Goal: Task Accomplishment & Management: Complete application form

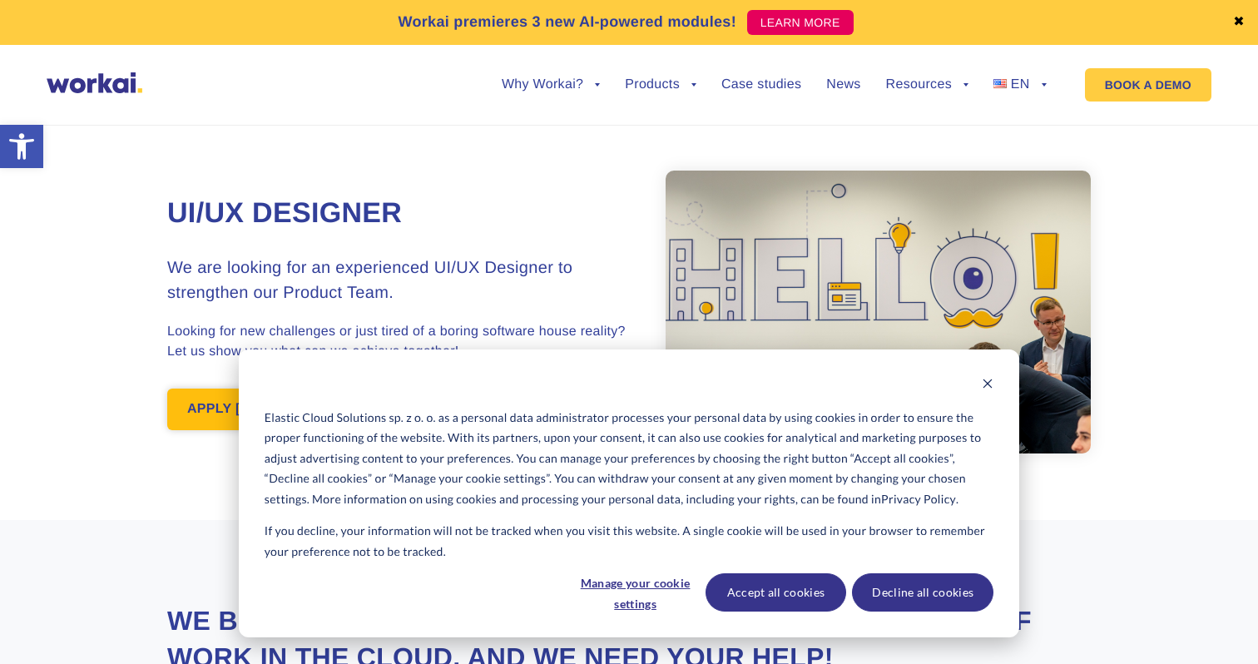
click at [232, 417] on link "APPLY [DATE]!" at bounding box center [236, 410] width 139 height 42
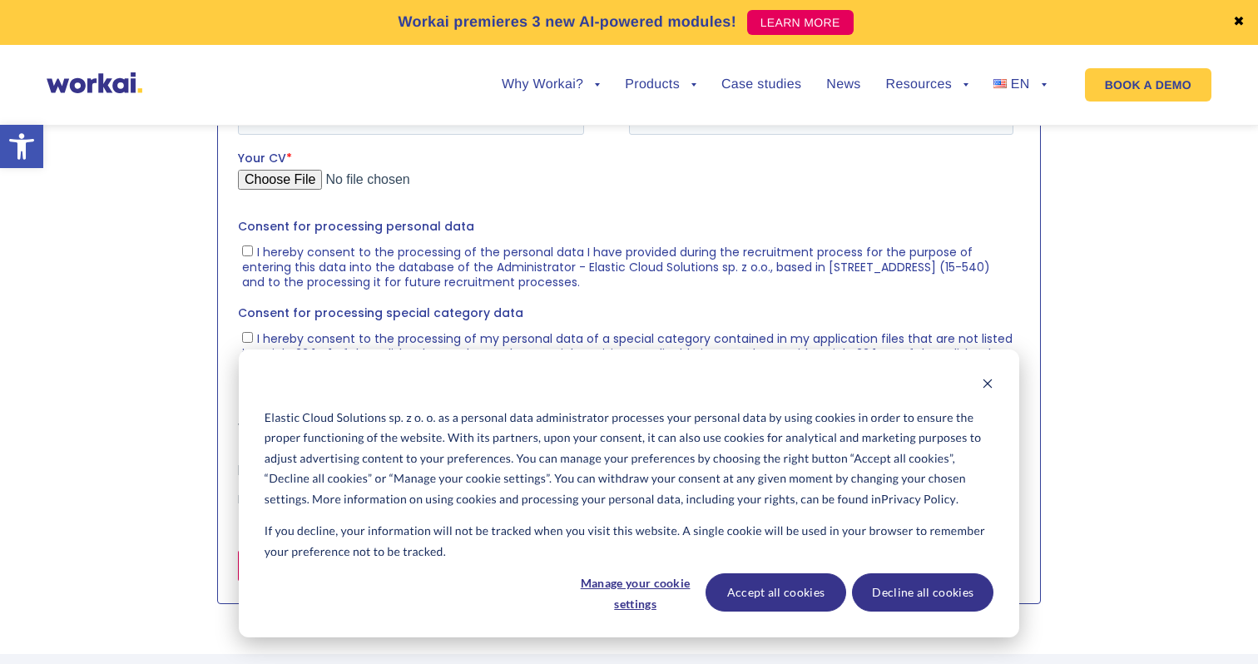
scroll to position [1877, 0]
click at [752, 606] on button "Accept all cookies" at bounding box center [775, 592] width 141 height 38
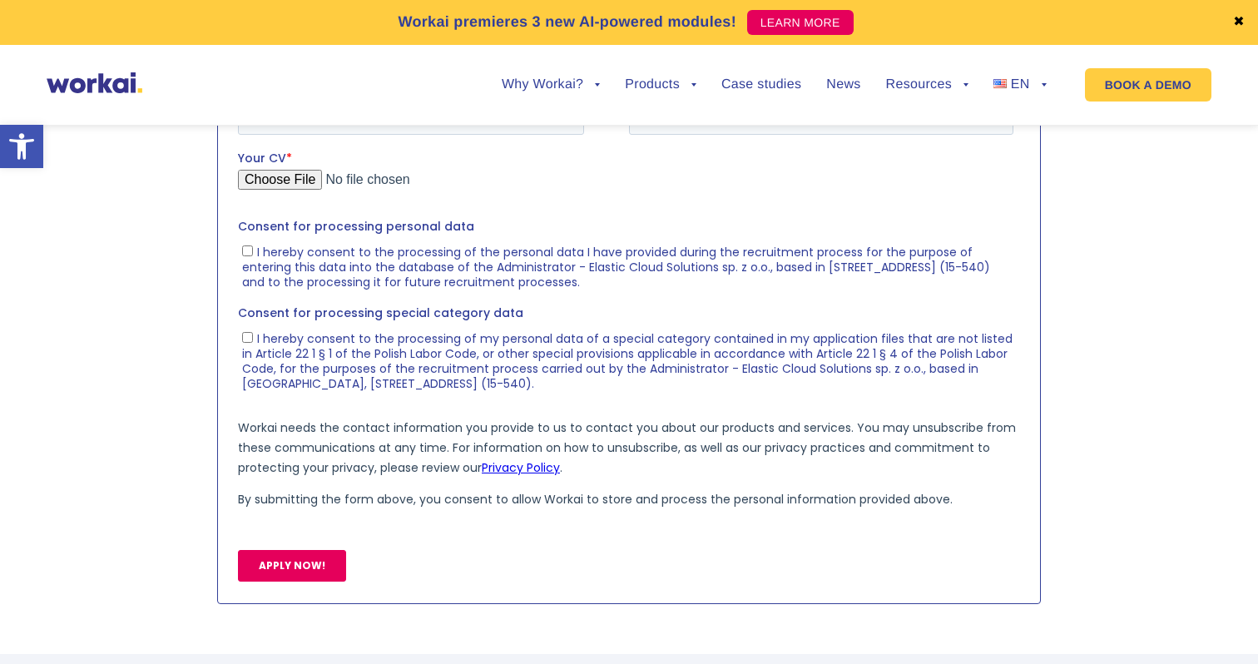
click at [434, 80] on fieldset "First name * Last name *" at bounding box center [629, 46] width 782 height 68
click at [443, 62] on input "First name *" at bounding box center [411, 48] width 346 height 33
type input "Mykhailo"
click at [732, 60] on input "Last name *" at bounding box center [821, 48] width 384 height 33
type input "Ryndzak"
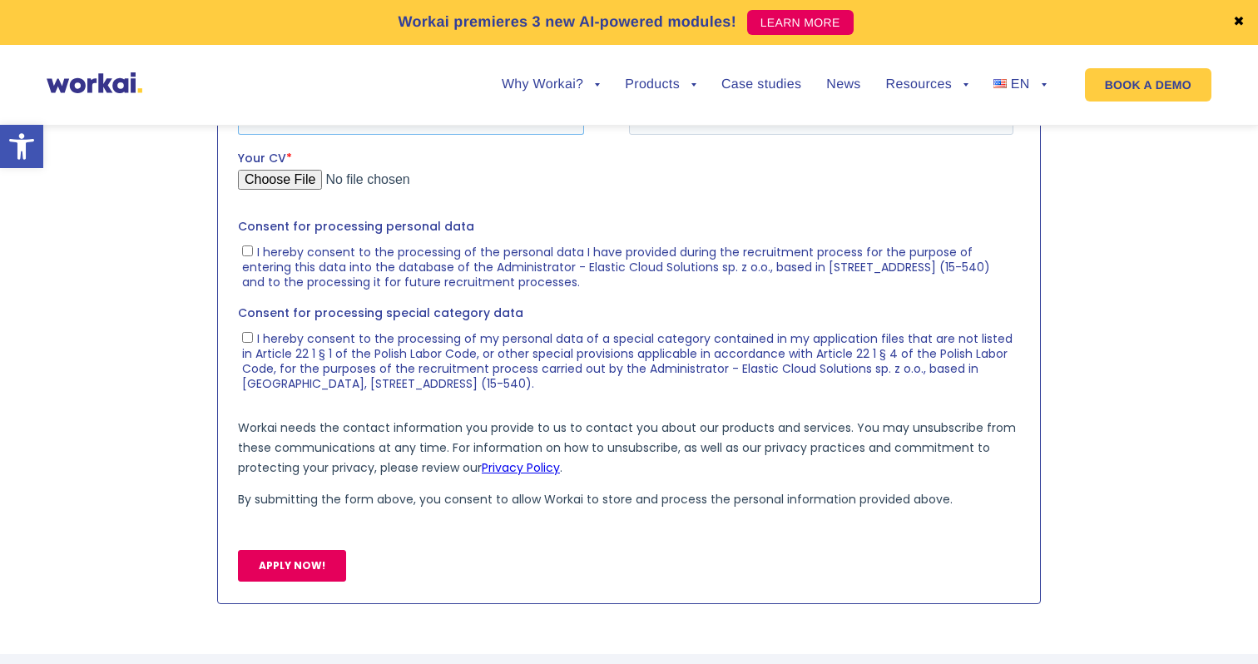
click at [528, 107] on input "Email *" at bounding box center [411, 117] width 346 height 33
type input "[EMAIL_ADDRESS][DOMAIN_NAME]"
click at [733, 128] on input "Mobile phone number *" at bounding box center [821, 117] width 384 height 33
type input "[PHONE_NUMBER]"
click at [252, 255] on label "I hereby consent to the processing of the personal data I have provided during …" at bounding box center [627, 265] width 771 height 47
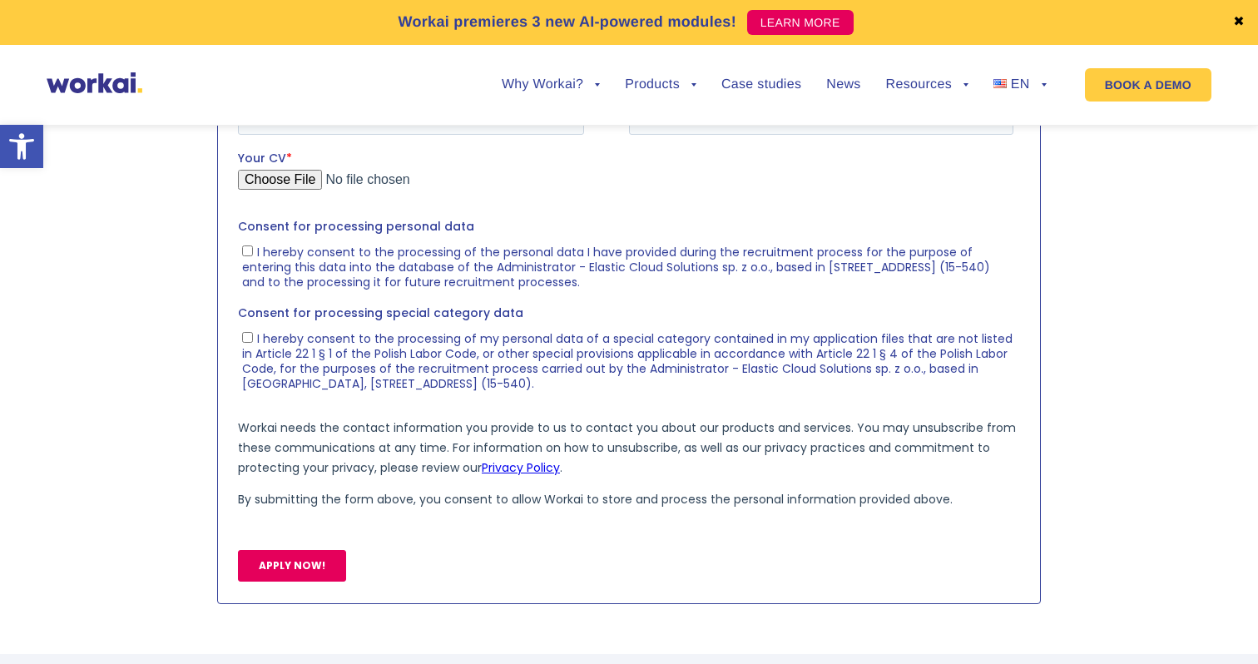
click at [252, 255] on input "I hereby consent to the processing of the personal data I have provided during …" at bounding box center [247, 250] width 11 height 11
checkbox input "true"
click at [241, 336] on ul "I hereby consent to the processing of my personal data of a special category co…" at bounding box center [625, 357] width 775 height 67
click at [255, 337] on label "I hereby consent to the processing of my personal data of a special category co…" at bounding box center [627, 360] width 771 height 62
click at [253, 337] on input "I hereby consent to the processing of my personal data of a special category co…" at bounding box center [247, 336] width 11 height 11
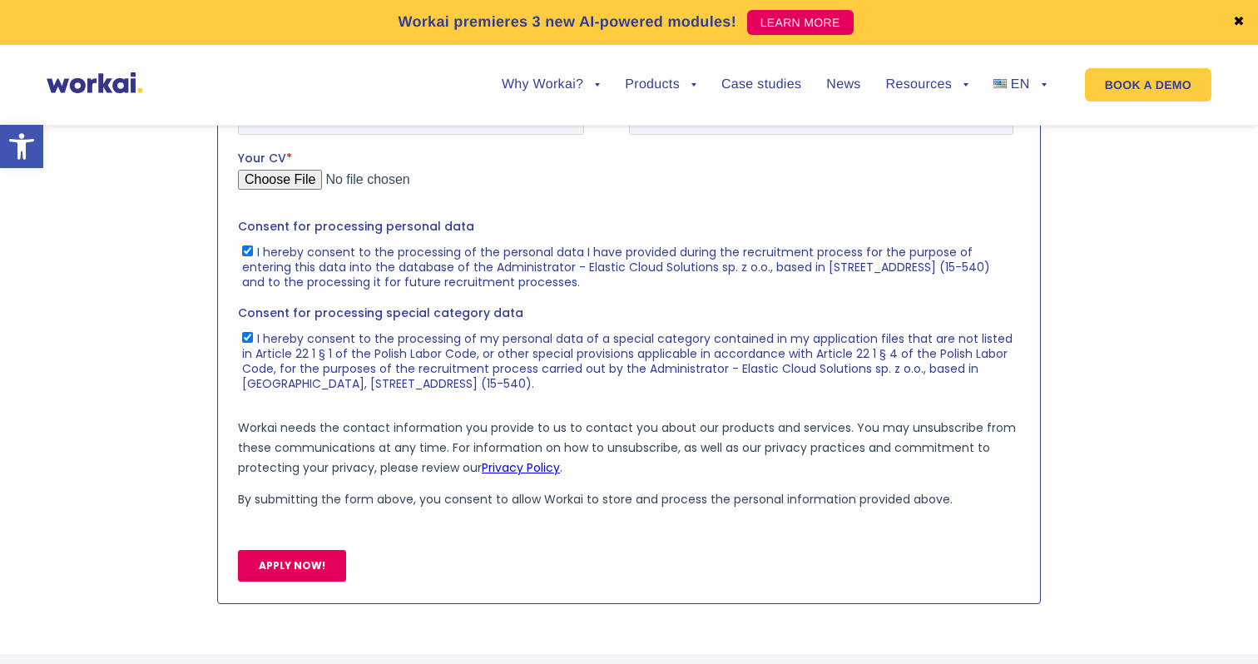
checkbox input "true"
click at [319, 176] on input "Your CV *" at bounding box center [625, 185] width 775 height 33
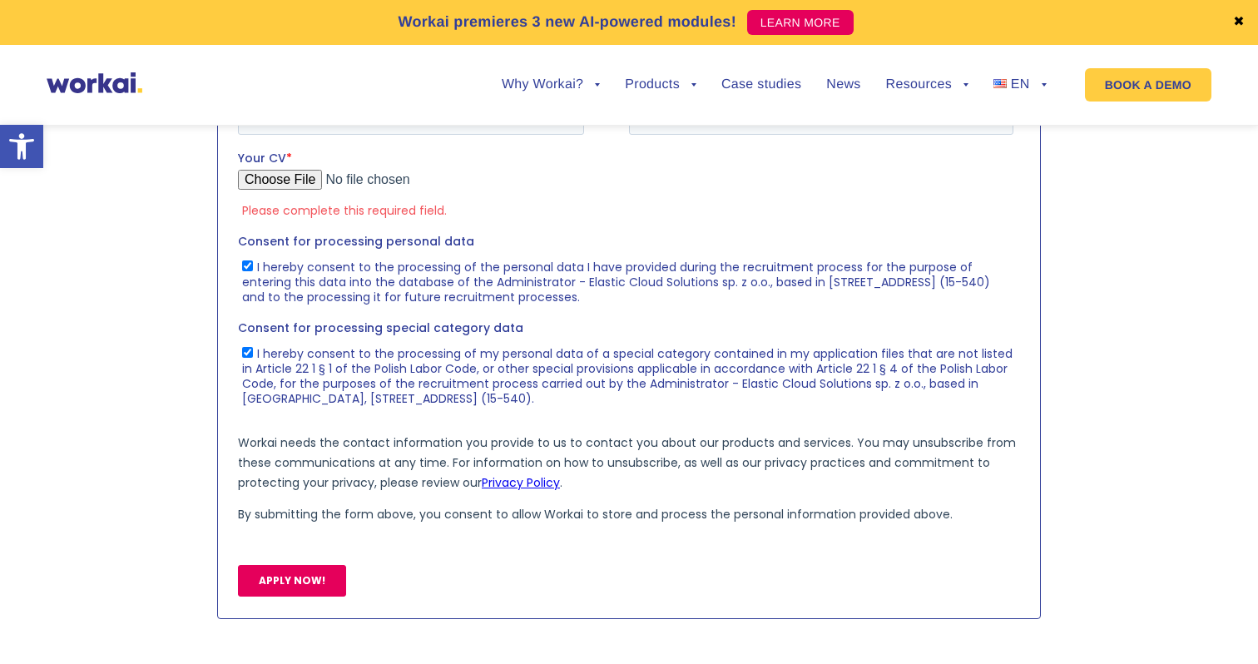
type input "C:\fakepath\[PERSON_NAME] - CV.pdf"
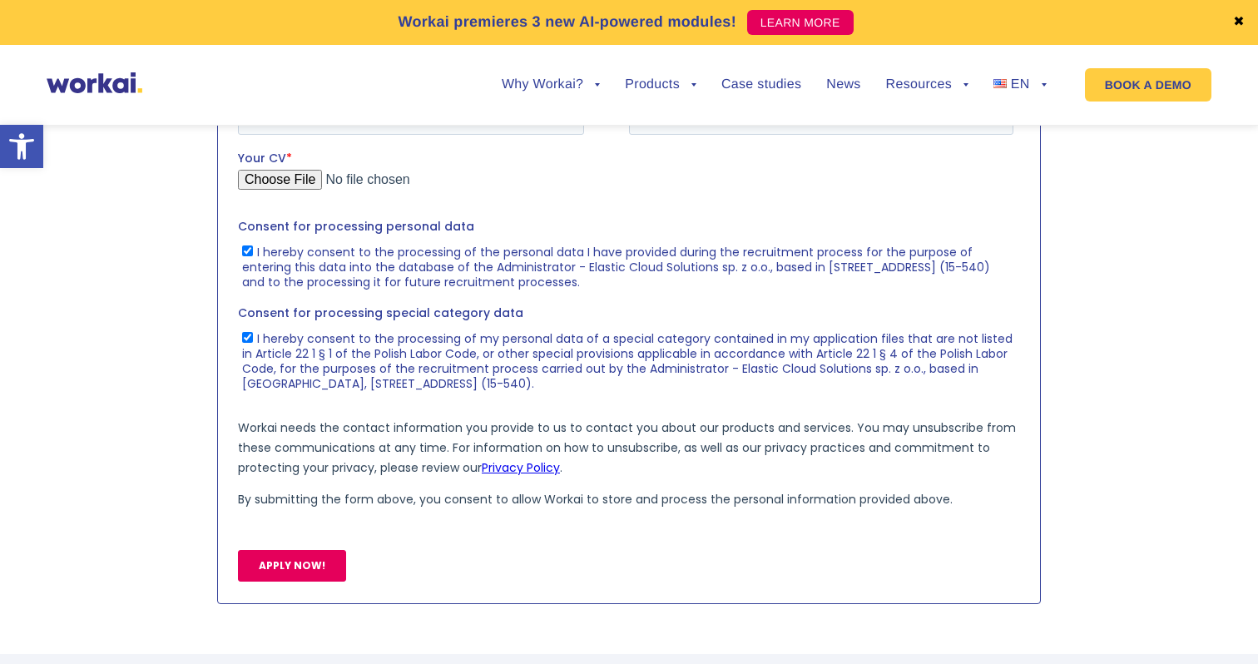
click at [297, 174] on input "Your CV *" at bounding box center [625, 185] width 775 height 33
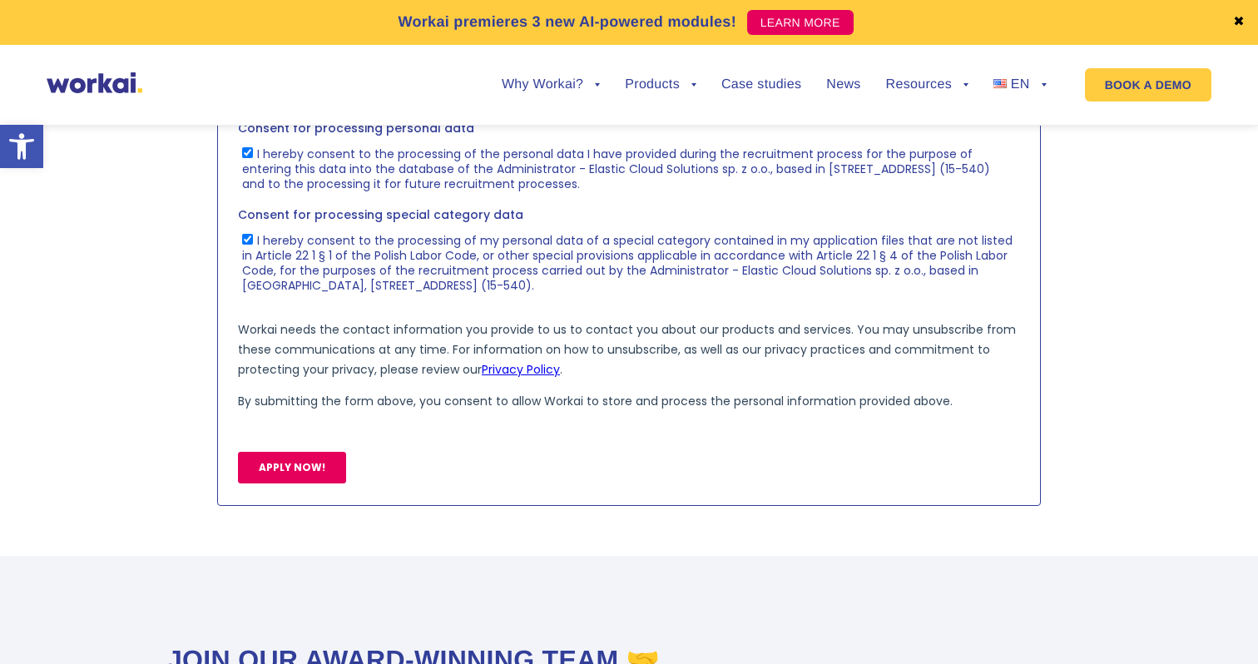
scroll to position [1992, 0]
click at [335, 73] on input "Your CV *" at bounding box center [625, 71] width 775 height 33
type input "C:\fakepath\[PERSON_NAME] - CV.pdf"
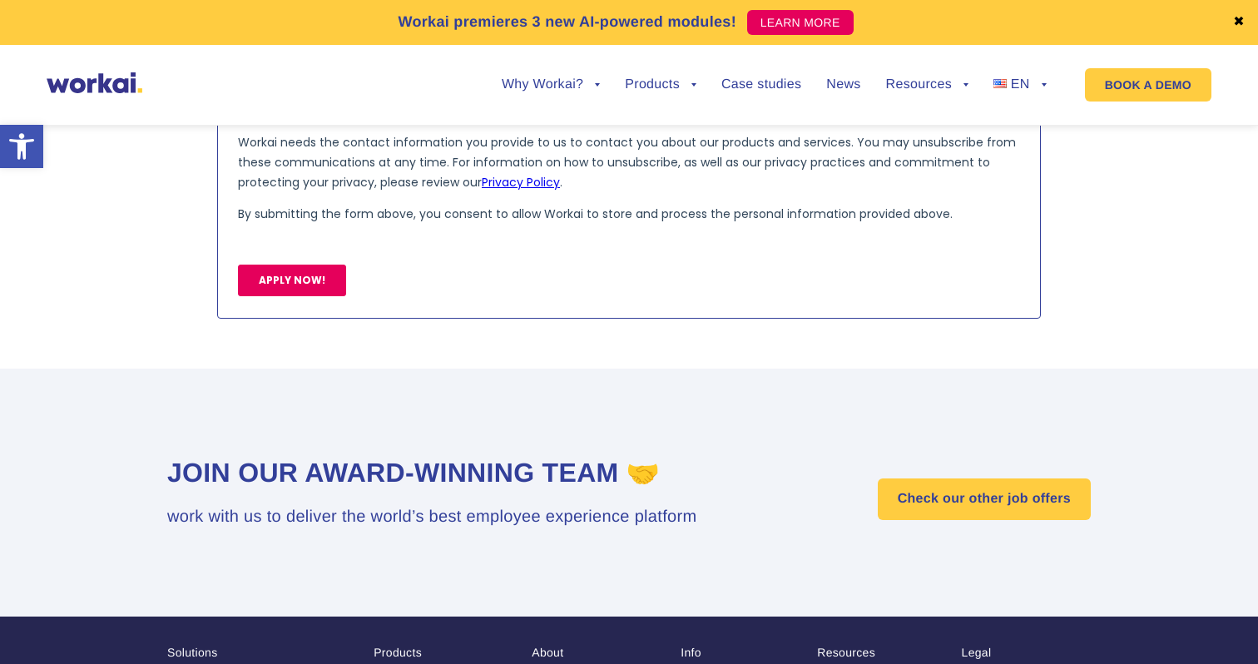
scroll to position [2193, 0]
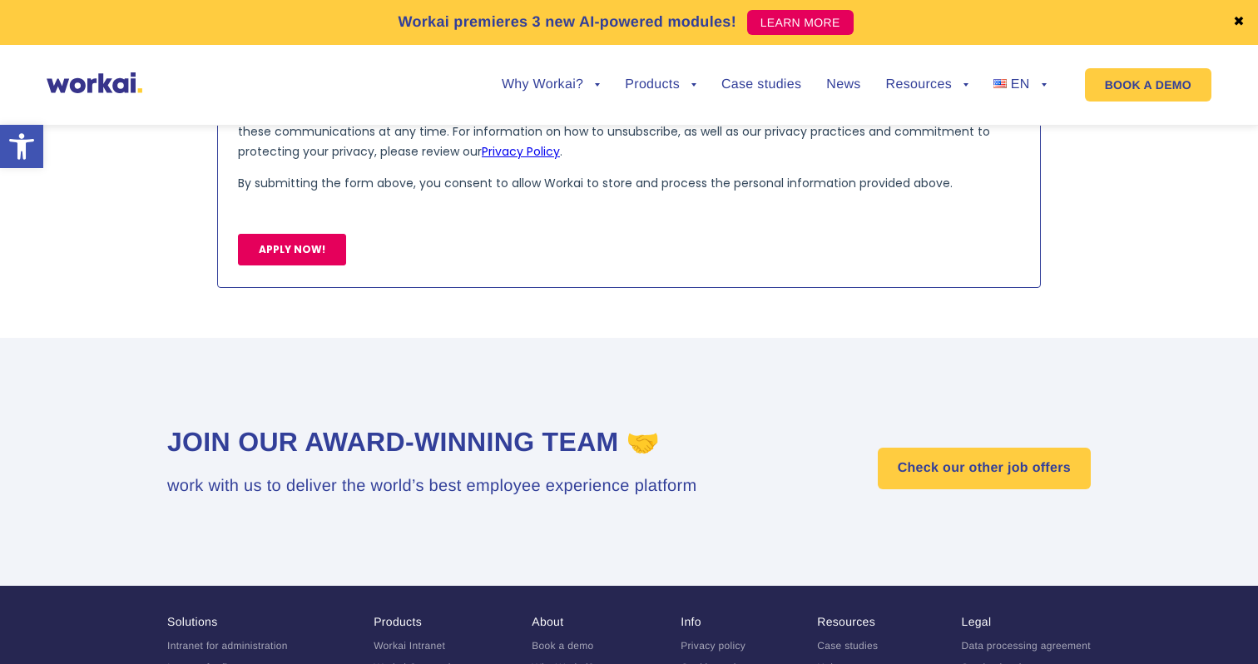
click at [290, 256] on input "APPLY NOW!" at bounding box center [292, 250] width 108 height 32
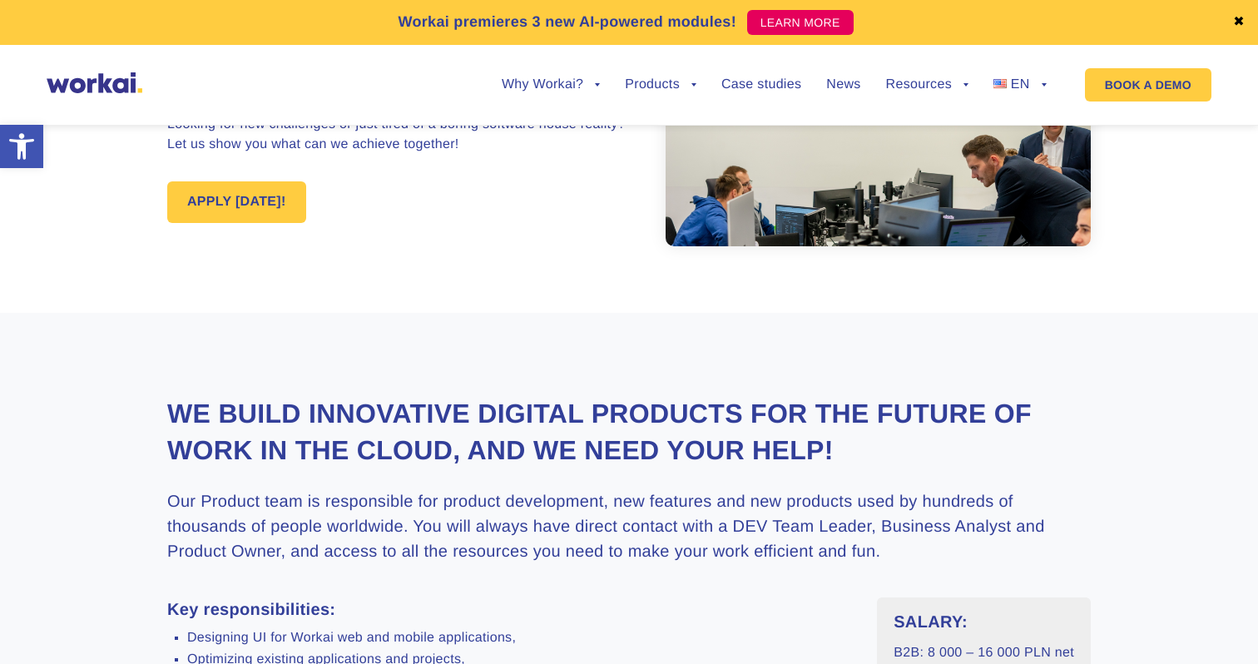
scroll to position [0, 0]
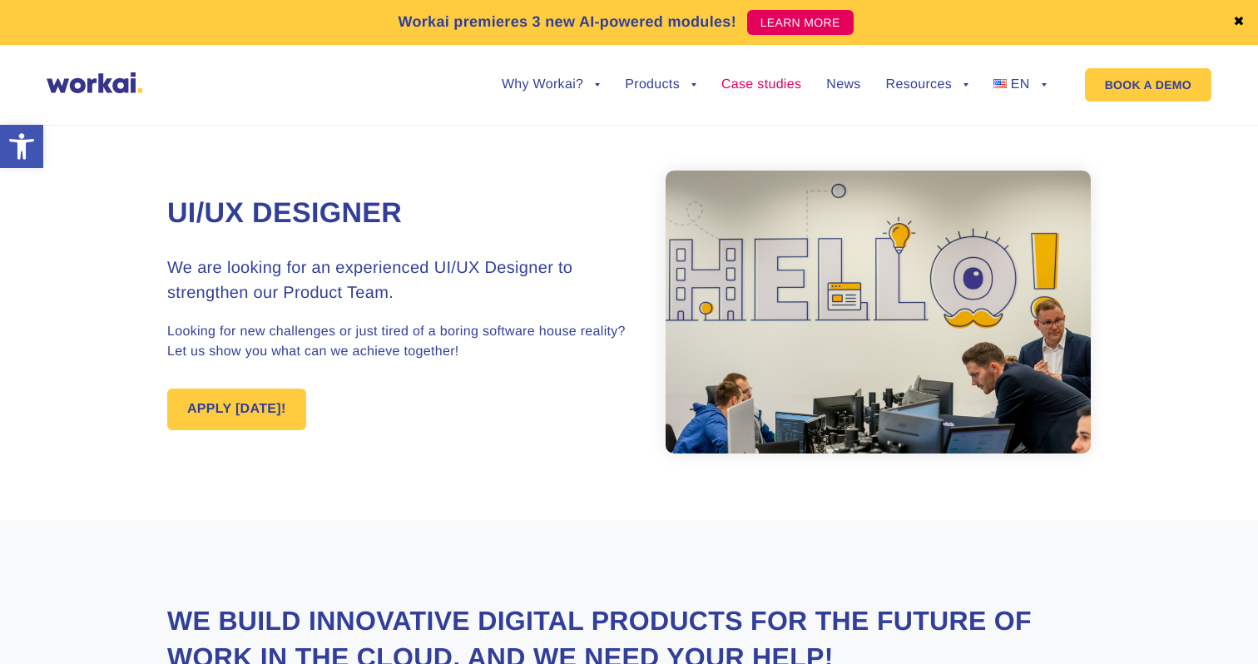
click at [730, 92] on link "Case studies" at bounding box center [761, 84] width 80 height 13
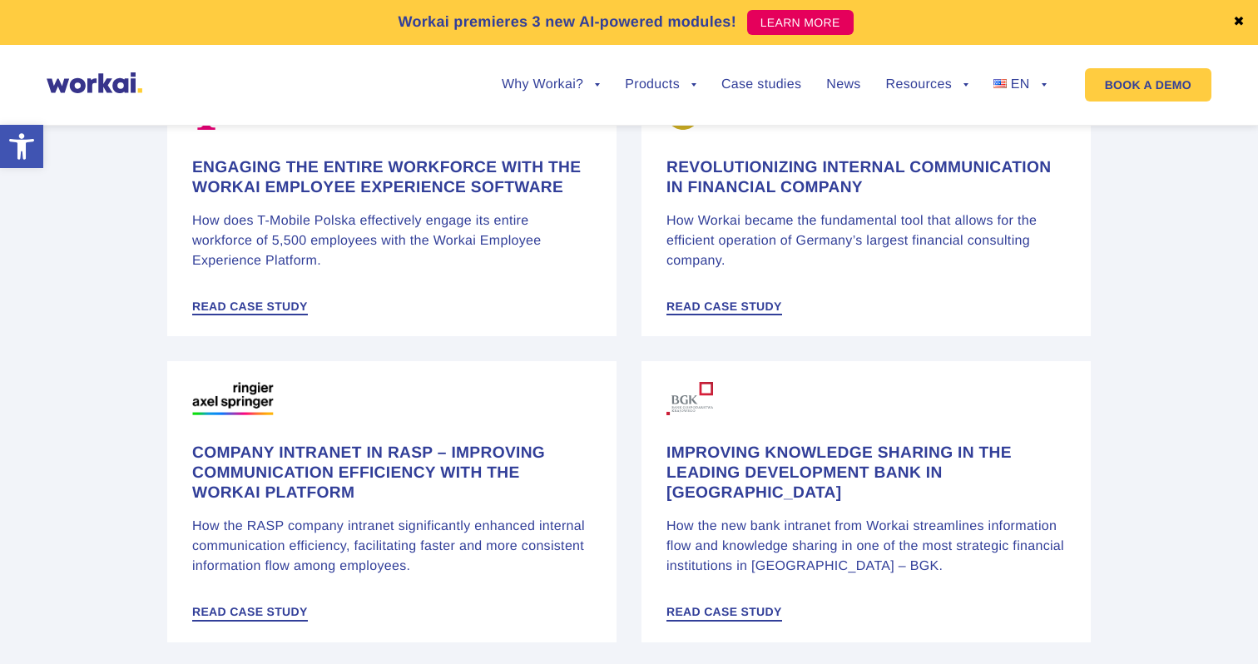
scroll to position [2116, 0]
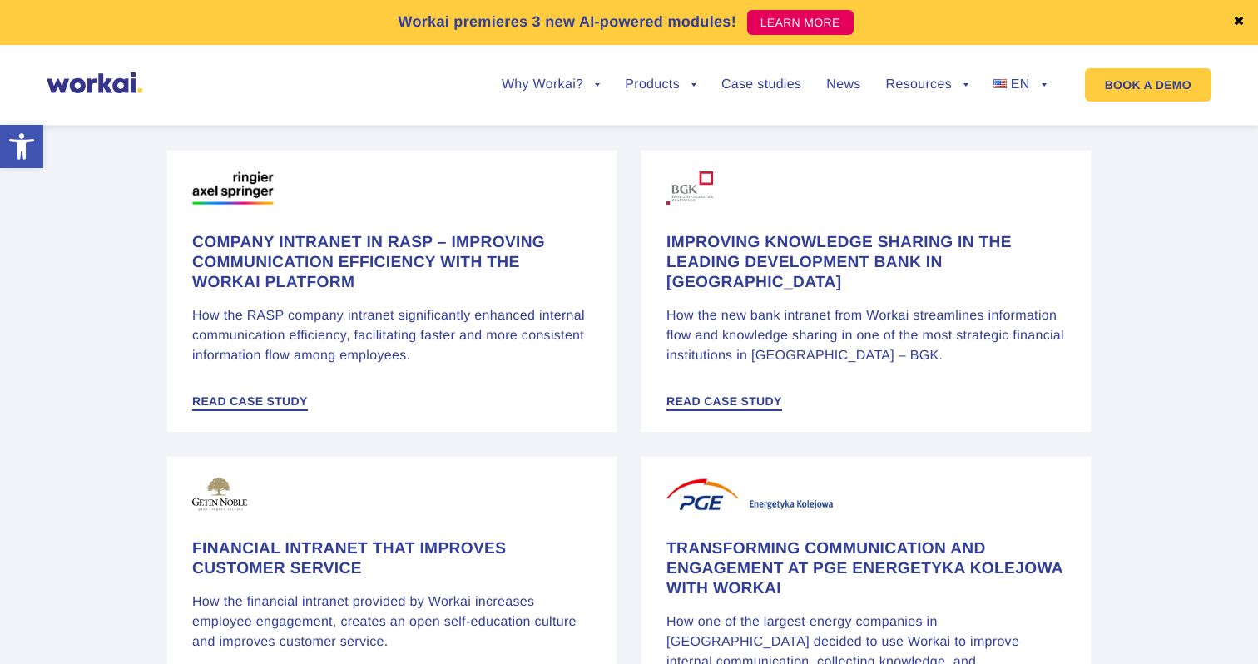
click at [686, 82] on ul "Why Workai? back Why Workai? Intranet ROI calculator Security Products back Wor…" at bounding box center [762, 84] width 570 height 63
click at [586, 106] on ul "Why Workai? back Why Workai? Intranet ROI calculator Security Products back Wor…" at bounding box center [762, 84] width 570 height 63
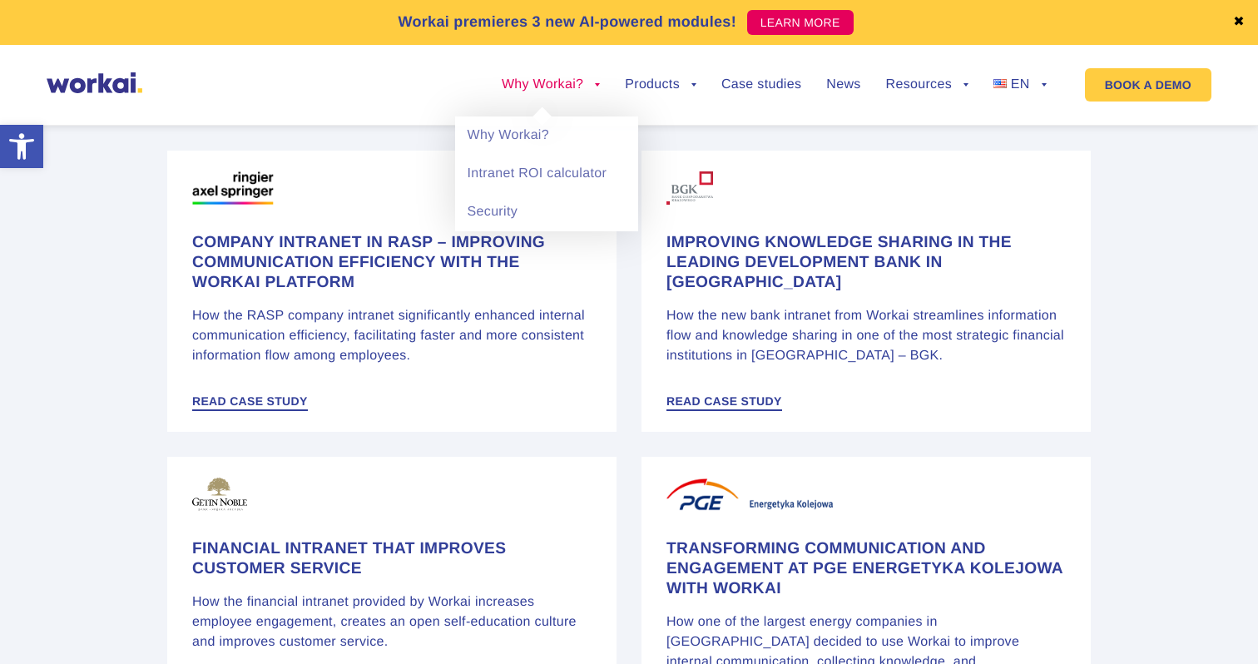
click at [567, 83] on link "Why Workai?" at bounding box center [551, 84] width 98 height 13
